Goal: Task Accomplishment & Management: Manage account settings

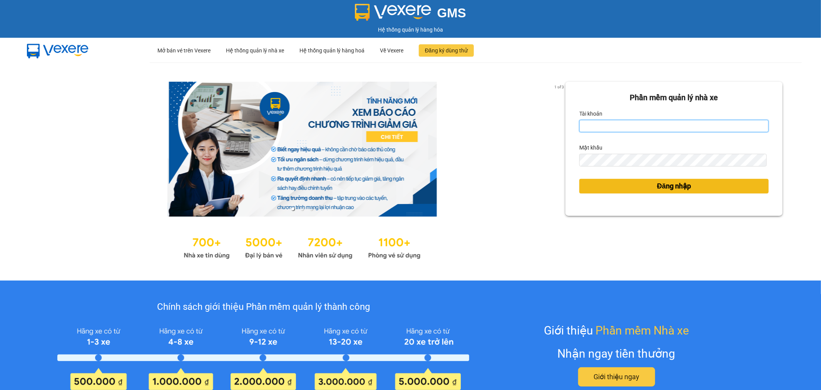
type input "tuanhung.vtp"
click at [675, 187] on span "Đăng nhập" at bounding box center [674, 186] width 34 height 11
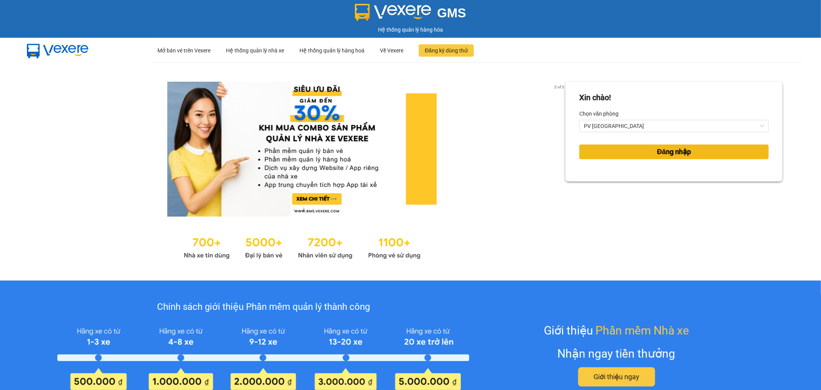
click at [678, 149] on span "Đăng nhập" at bounding box center [674, 151] width 34 height 11
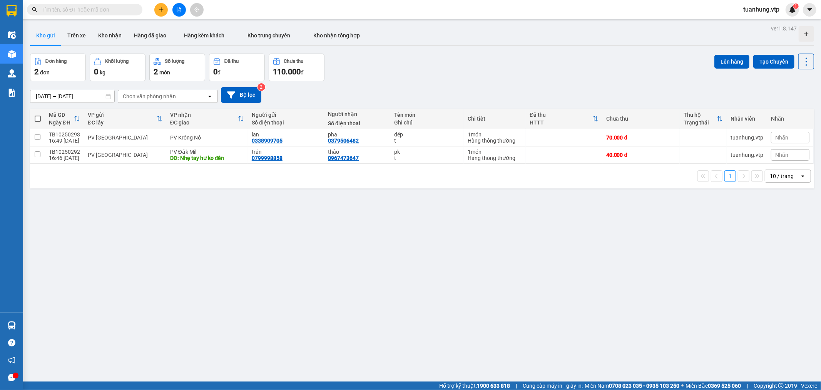
click at [175, 97] on div "Chọn văn phòng nhận" at bounding box center [162, 96] width 89 height 12
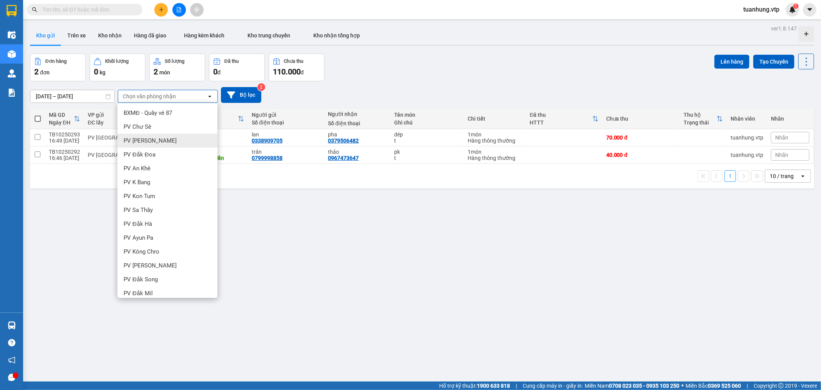
click at [387, 268] on div "ver 1.8.147 Kho gửi Trên xe Kho nhận Hàng đã giao Hàng kèm khách Kho trung chuy…" at bounding box center [422, 218] width 791 height 390
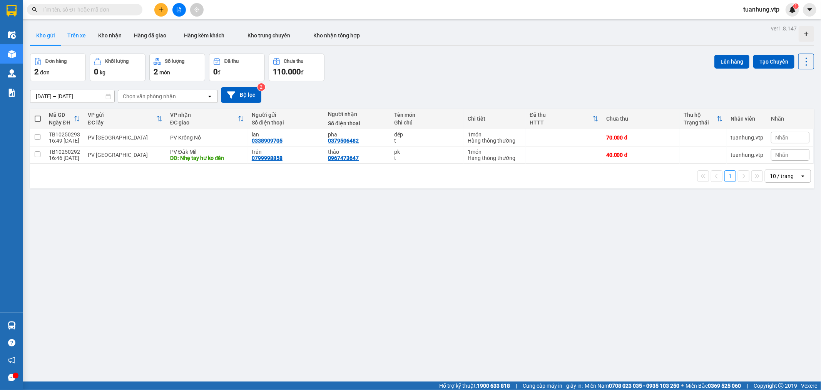
click at [79, 33] on button "Trên xe" at bounding box center [76, 35] width 31 height 18
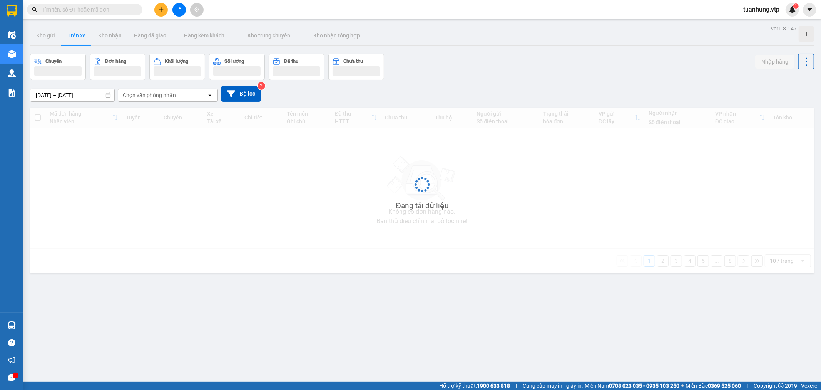
click at [178, 98] on div "Chọn văn phòng nhận" at bounding box center [162, 95] width 89 height 12
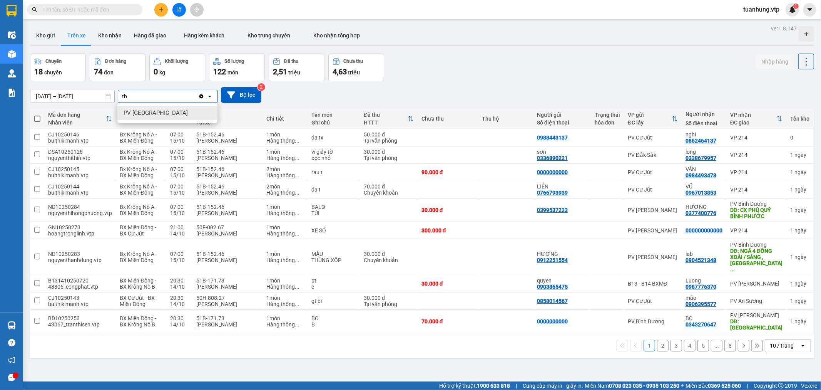
type input "tb"
click at [172, 112] on div "PV [GEOGRAPHIC_DATA]" at bounding box center [167, 113] width 100 height 14
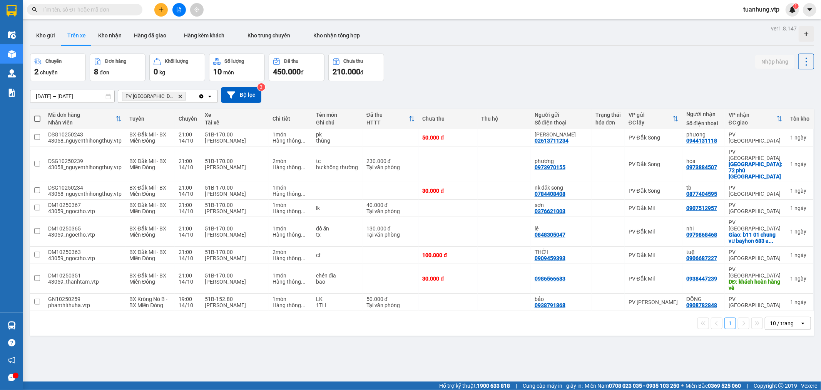
click at [800, 317] on div "open" at bounding box center [805, 323] width 11 height 12
click at [785, 282] on span "100 / trang" at bounding box center [779, 282] width 28 height 8
click at [772, 161] on icon at bounding box center [774, 163] width 5 height 5
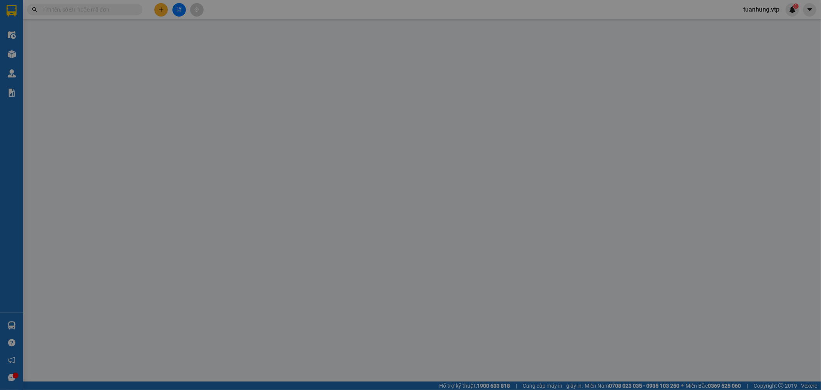
type input "0973970155"
type input "phương"
type input "0973884507"
type input "hoa"
checkbox input "true"
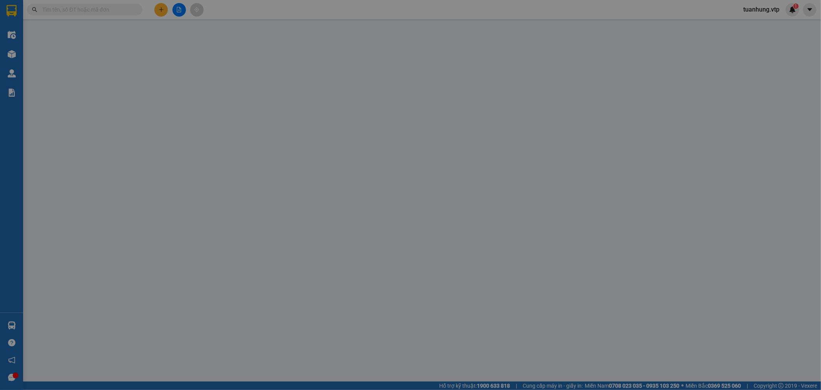
type input "72 phú [GEOGRAPHIC_DATA]"
type input "0"
type input "230.000"
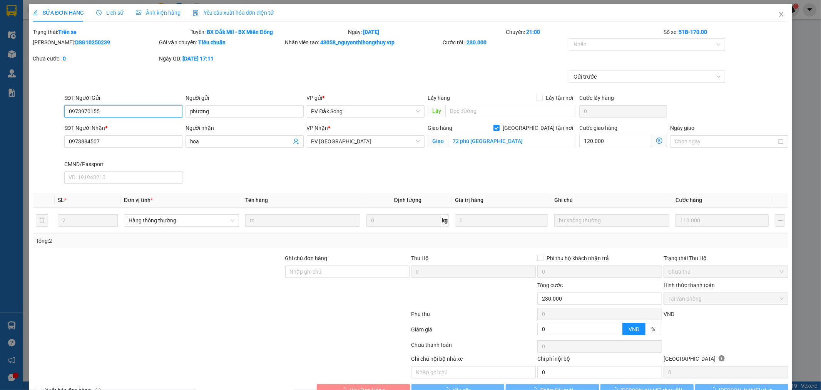
type input "5.500"
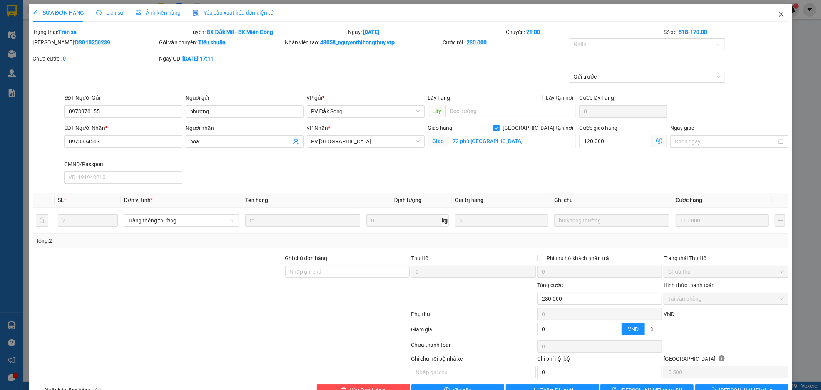
click at [779, 14] on icon "close" at bounding box center [782, 14] width 6 height 6
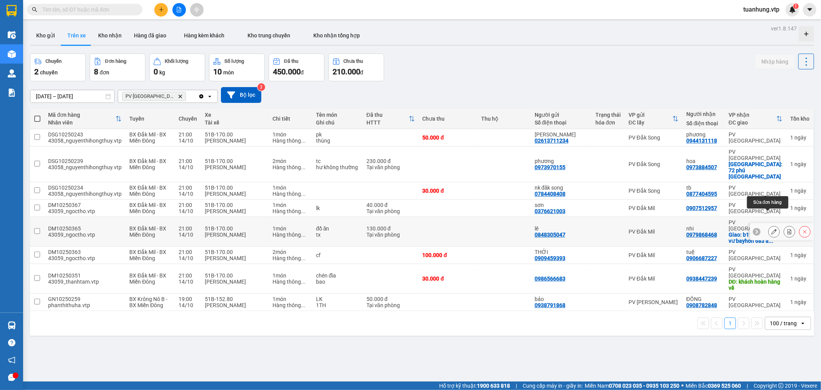
click at [772, 229] on icon at bounding box center [774, 231] width 5 height 5
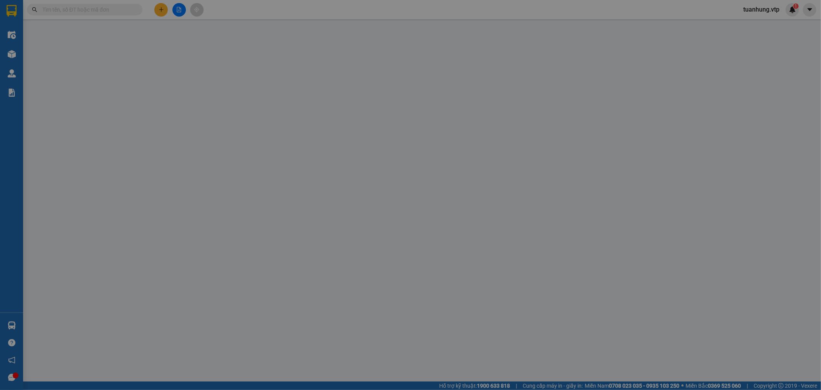
type input "0848305047"
type input "lê"
type input "0979868468"
type input "nhi"
checkbox input "true"
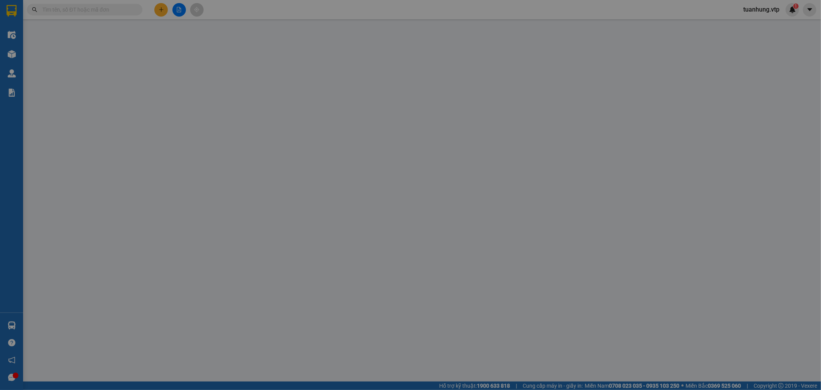
type input "b11 01 chung vư bayhon 683 a âu cơ [GEOGRAPHIC_DATA]"
type input "0"
type input "130.000"
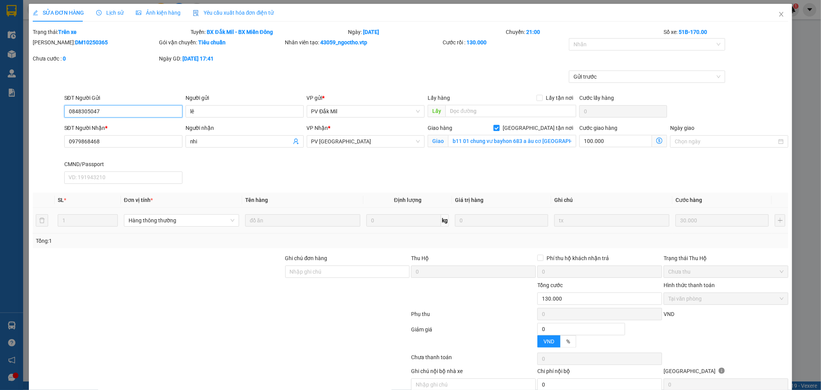
type input "1.500"
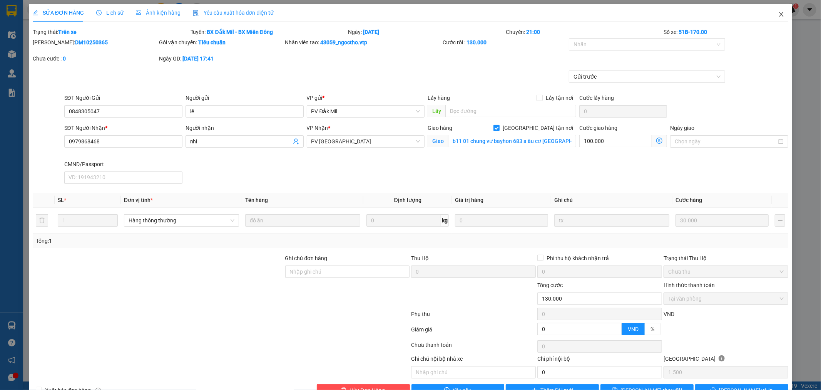
click at [779, 14] on icon "close" at bounding box center [782, 14] width 6 height 6
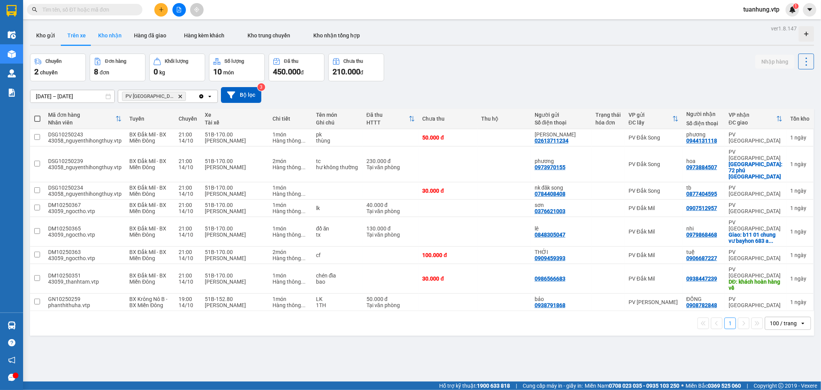
click at [111, 33] on button "Kho nhận" at bounding box center [110, 35] width 36 height 18
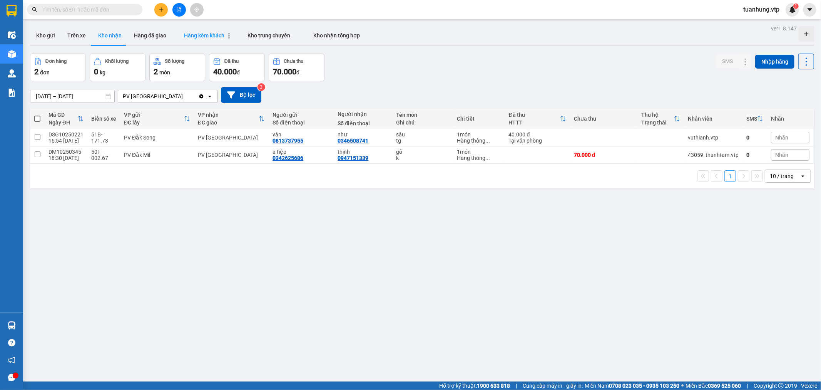
click at [199, 36] on span "Hàng kèm khách" at bounding box center [204, 35] width 40 height 6
type input "[DATE] – [DATE]"
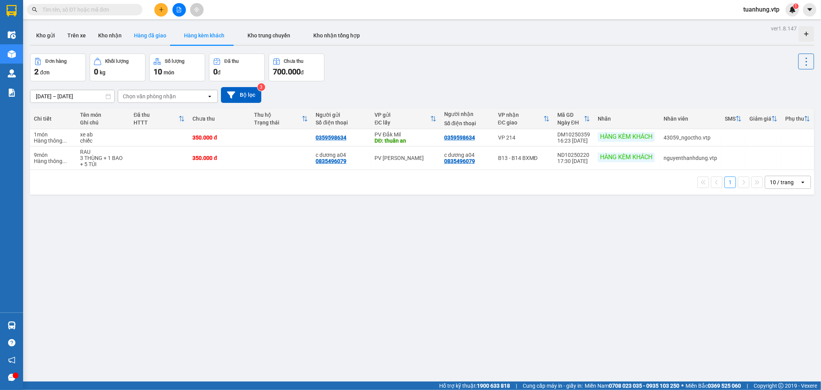
click at [144, 37] on button "Hàng đã giao" at bounding box center [150, 35] width 45 height 18
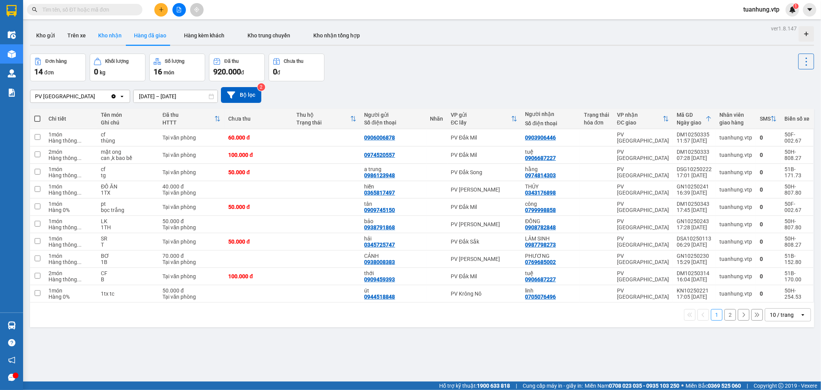
click at [108, 34] on button "Kho nhận" at bounding box center [110, 35] width 36 height 18
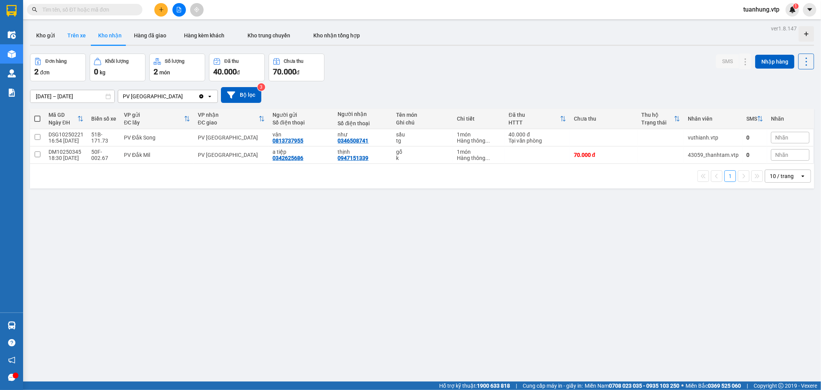
click at [79, 32] on button "Trên xe" at bounding box center [76, 35] width 31 height 18
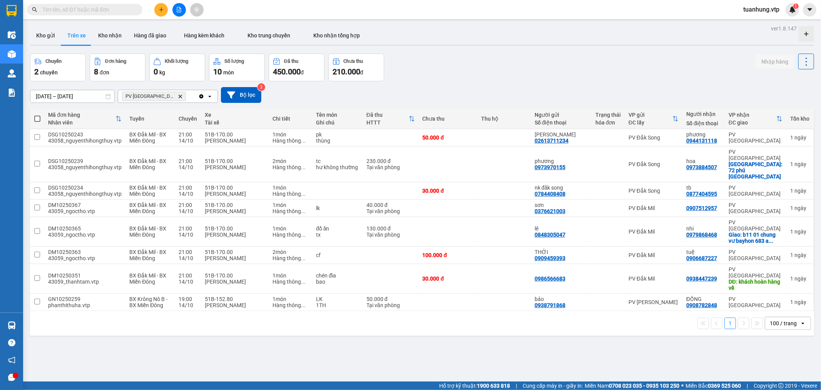
click at [800, 320] on icon "open" at bounding box center [803, 323] width 6 height 6
click at [788, 282] on span "100 / trang" at bounding box center [779, 282] width 29 height 8
drag, startPoint x: 221, startPoint y: 356, endPoint x: 228, endPoint y: 356, distance: 6.5
click at [228, 356] on div "ver 1.8.147 Kho gửi Trên xe Kho nhận Hàng đã giao Hàng kèm khách Kho trung chuy…" at bounding box center [422, 218] width 791 height 390
